Goal: Task Accomplishment & Management: Manage account settings

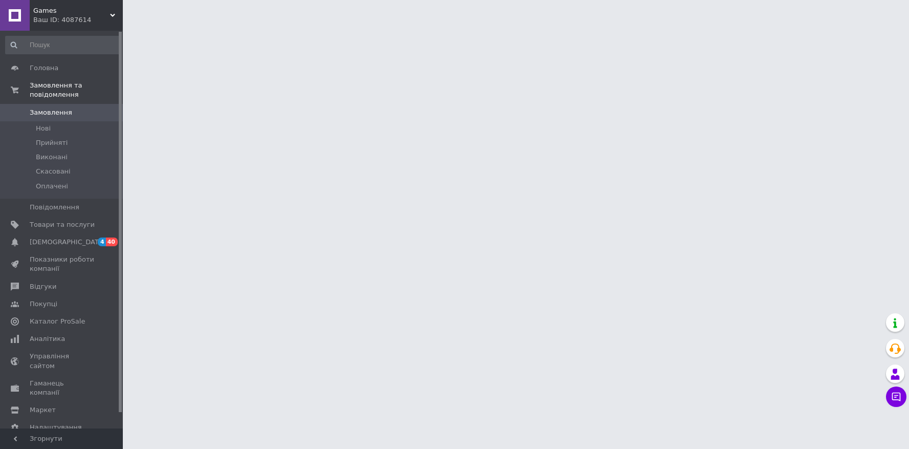
click at [519, 26] on html "Games Ваш ID: 4087614 Сайт Games Кабінет покупця Перевірити стан системи Сторін…" at bounding box center [454, 13] width 909 height 26
click at [67, 132] on li "Нові" at bounding box center [63, 128] width 126 height 14
click at [68, 110] on span "Замовлення" at bounding box center [51, 112] width 43 height 9
click at [63, 123] on li "Нові" at bounding box center [63, 128] width 126 height 14
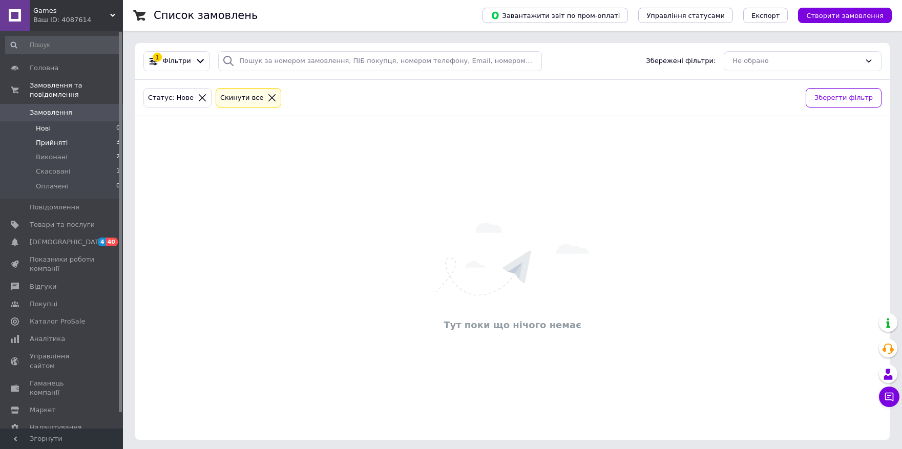
click at [60, 145] on span "Прийняті" at bounding box center [52, 142] width 32 height 9
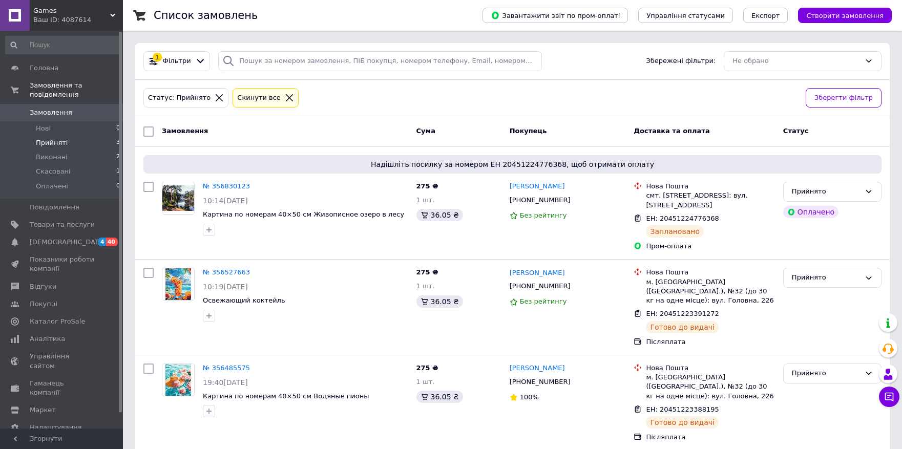
click at [842, 134] on div "Статус" at bounding box center [832, 131] width 107 height 18
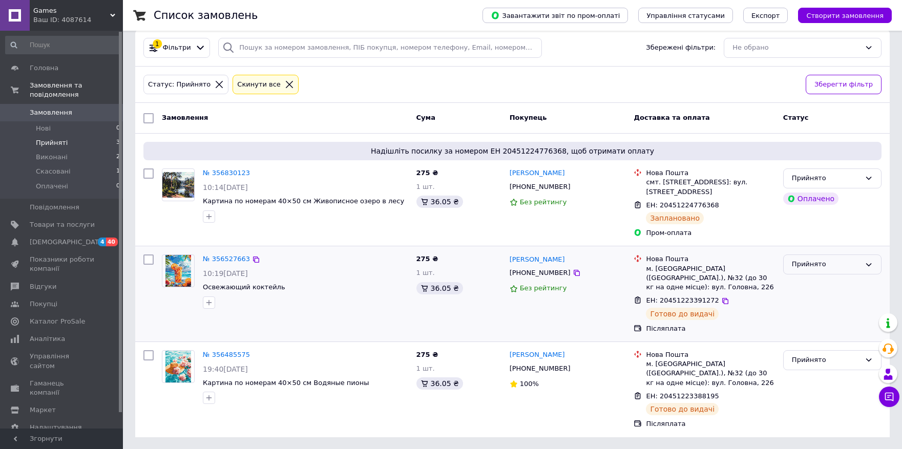
click at [830, 261] on div "Прийнято" at bounding box center [826, 264] width 69 height 11
click at [817, 285] on li "Виконано" at bounding box center [831, 286] width 97 height 19
click at [826, 356] on div "Прийнято" at bounding box center [826, 360] width 69 height 11
click at [825, 380] on li "Виконано" at bounding box center [831, 381] width 97 height 19
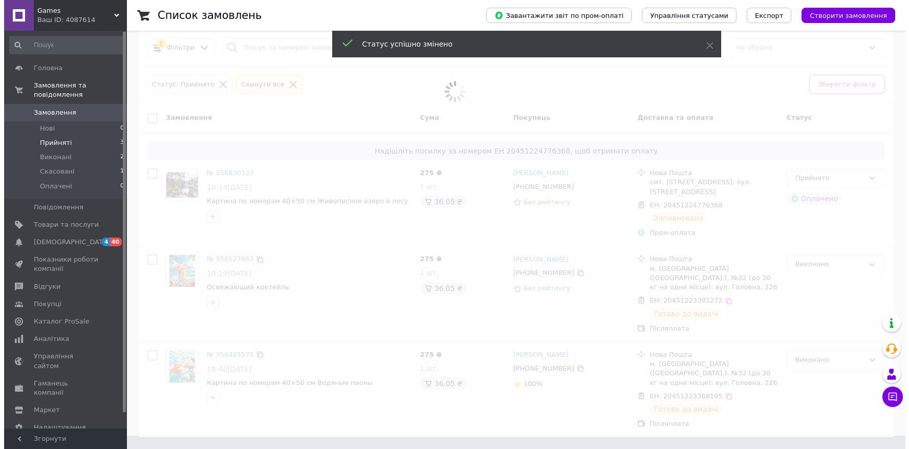
scroll to position [0, 0]
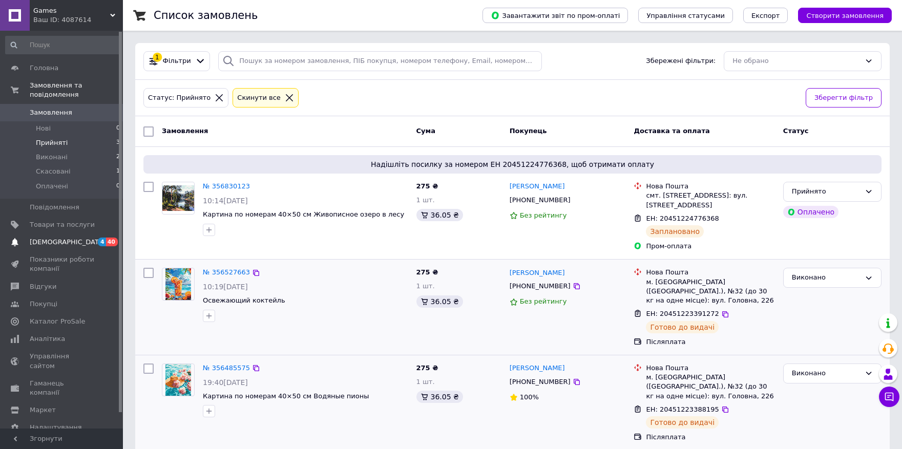
click at [53, 239] on span "[DEMOGRAPHIC_DATA]" at bounding box center [68, 242] width 76 height 9
